Goal: Task Accomplishment & Management: Manage account settings

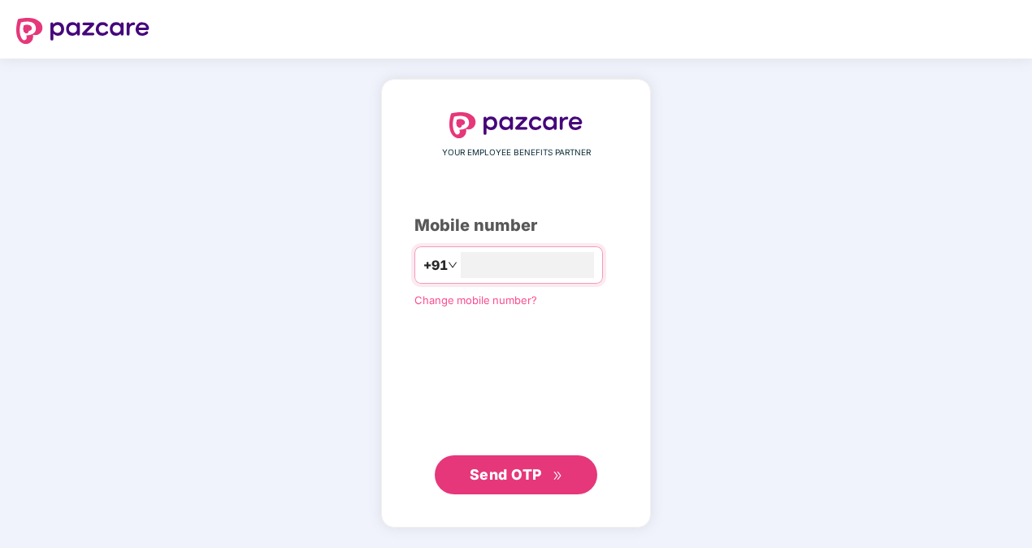
type input "**********"
click at [512, 480] on span "Send OTP" at bounding box center [506, 473] width 72 height 17
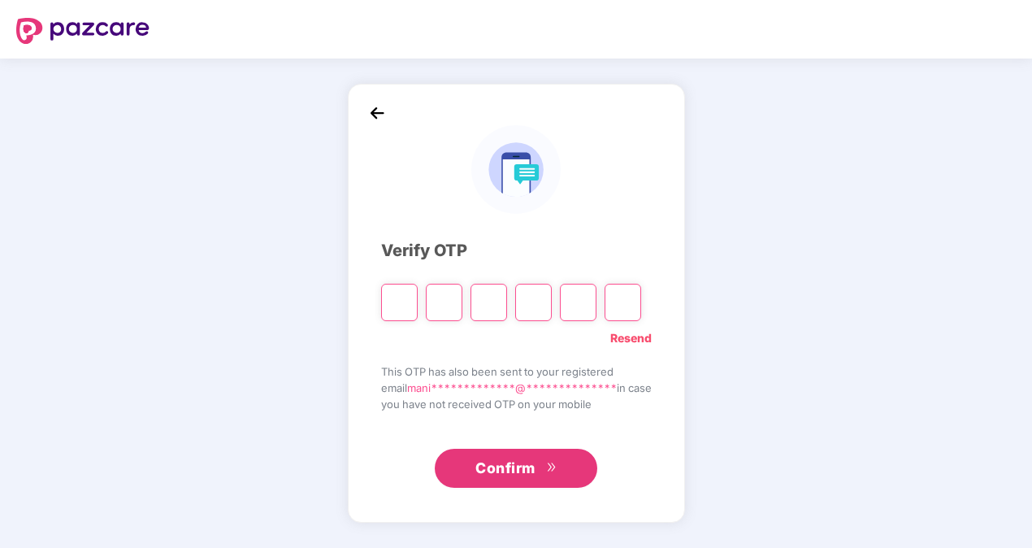
type input "*"
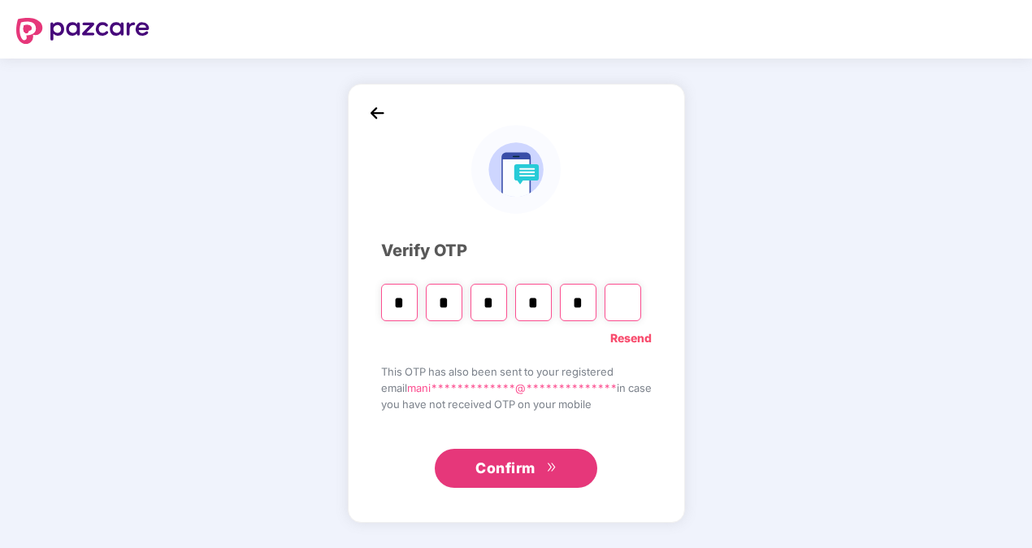
type input "*"
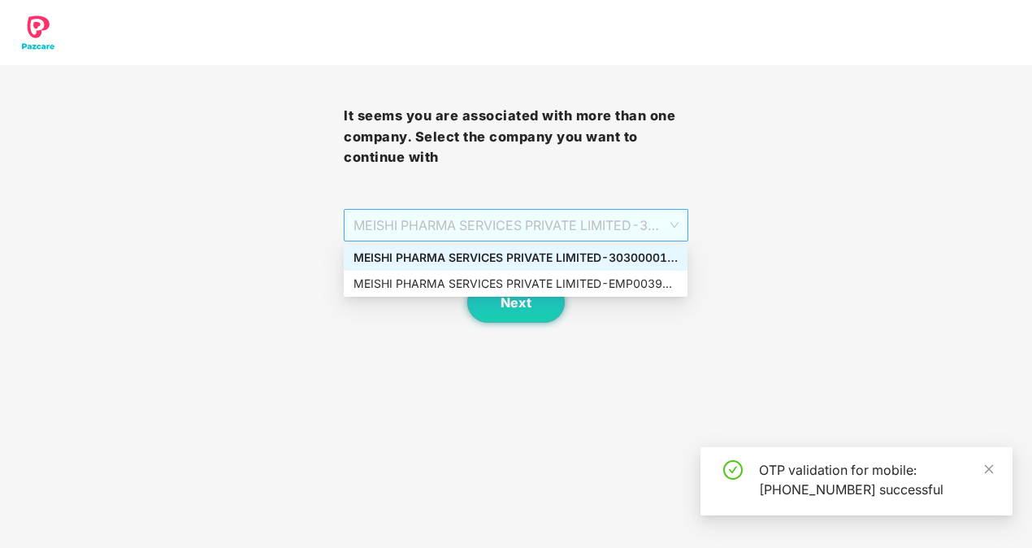
click at [670, 223] on span "MEISHI PHARMA SERVICES PRIVATE LIMITED - 303000013 - ADMIN" at bounding box center [516, 225] width 324 height 31
click at [598, 286] on div "MEISHI PHARMA SERVICES PRIVATE LIMITED - EMP0039 - ADMIN" at bounding box center [516, 284] width 324 height 18
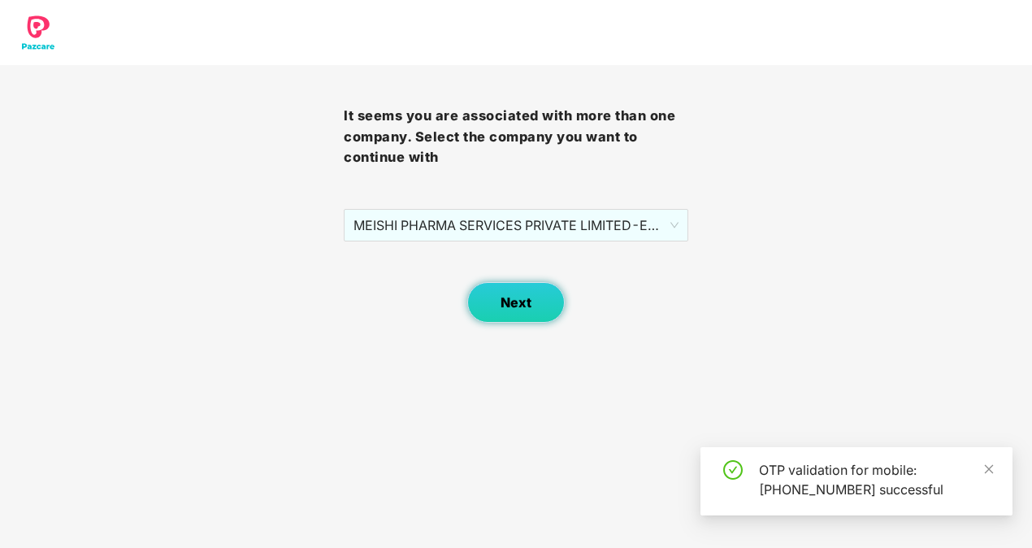
click at [528, 303] on span "Next" at bounding box center [516, 302] width 31 height 15
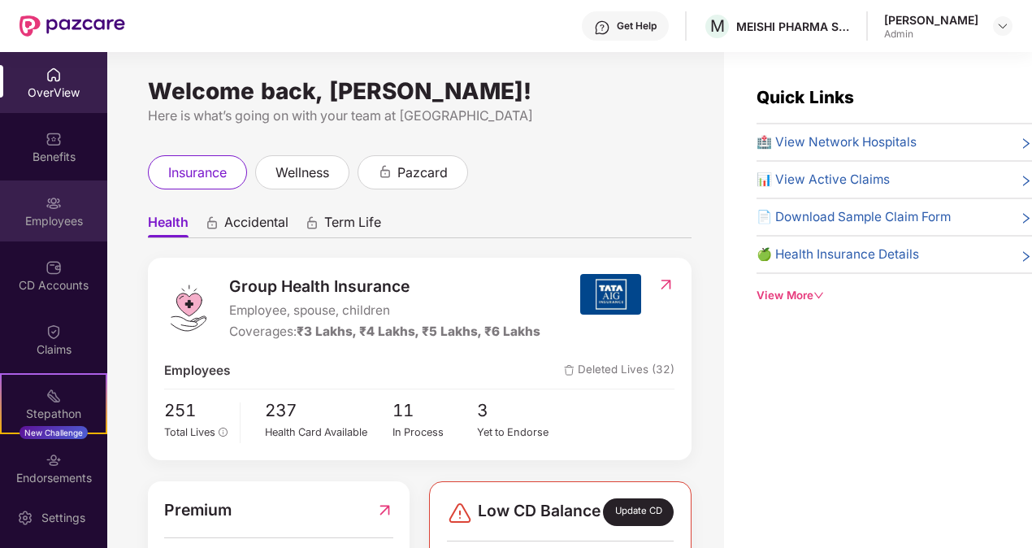
click at [49, 199] on img at bounding box center [54, 203] width 16 height 16
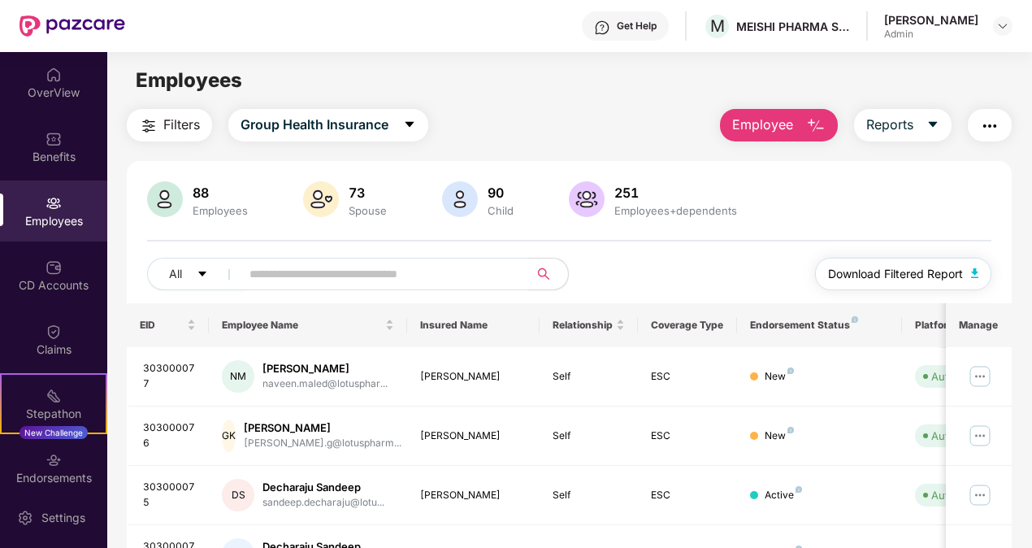
click at [974, 267] on button "Download Filtered Report" at bounding box center [903, 274] width 177 height 33
click at [975, 274] on img "button" at bounding box center [975, 273] width 8 height 10
